Goal: Find specific page/section: Find specific page/section

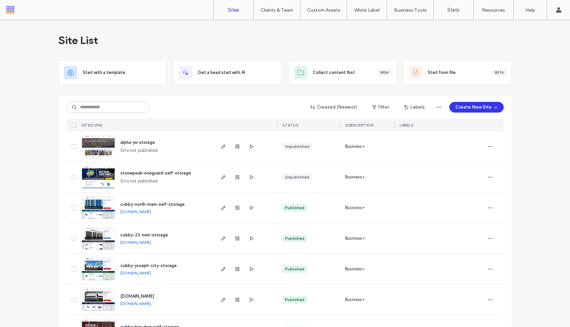
click at [98, 183] on img at bounding box center [98, 188] width 33 height 45
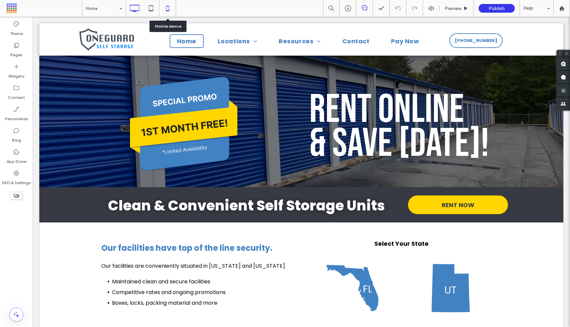
click at [166, 5] on icon at bounding box center [167, 8] width 13 height 13
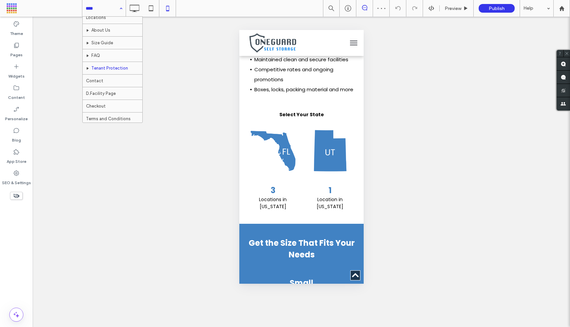
scroll to position [23, 0]
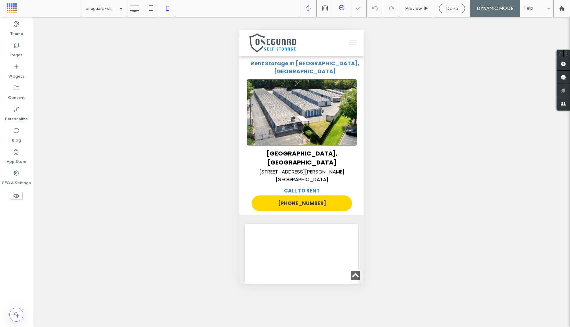
scroll to position [152, 0]
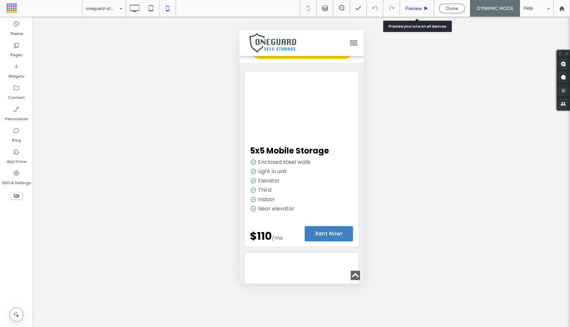
click at [410, 3] on div "Preview" at bounding box center [417, 8] width 34 height 17
